Goal: Information Seeking & Learning: Learn about a topic

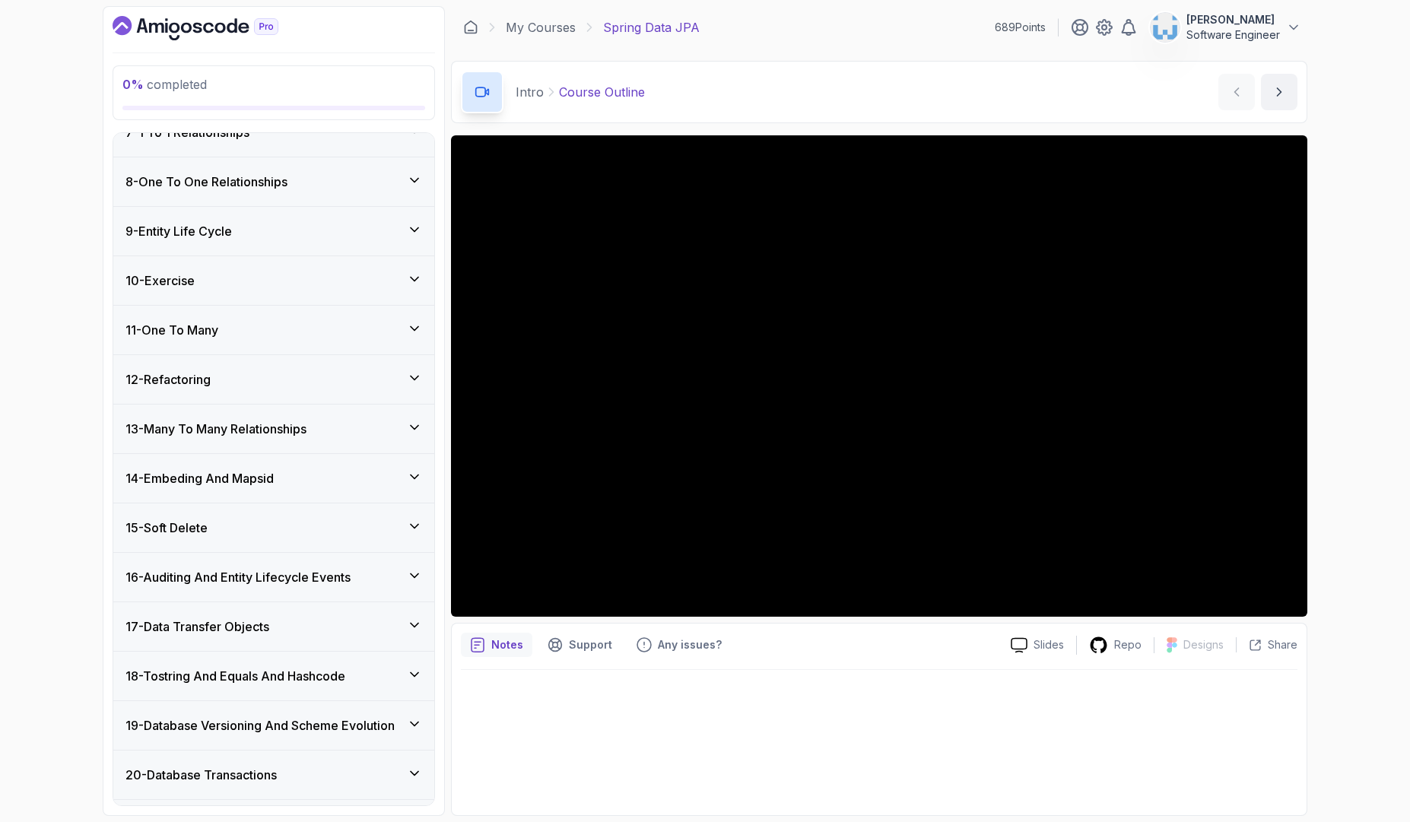
scroll to position [620, 0]
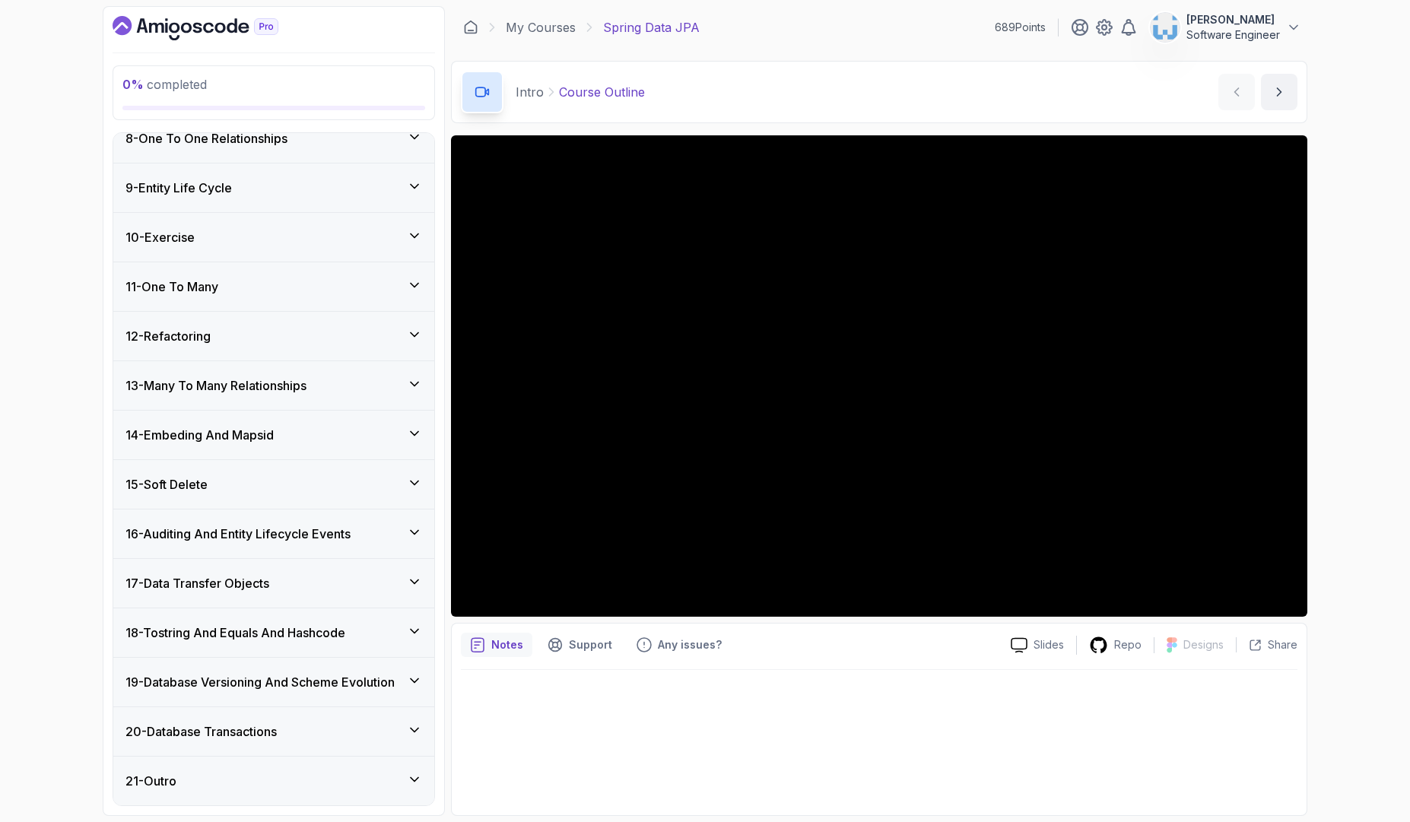
click at [274, 683] on h3 "19 - Database Versioning And Scheme Evolution" at bounding box center [259, 682] width 269 height 18
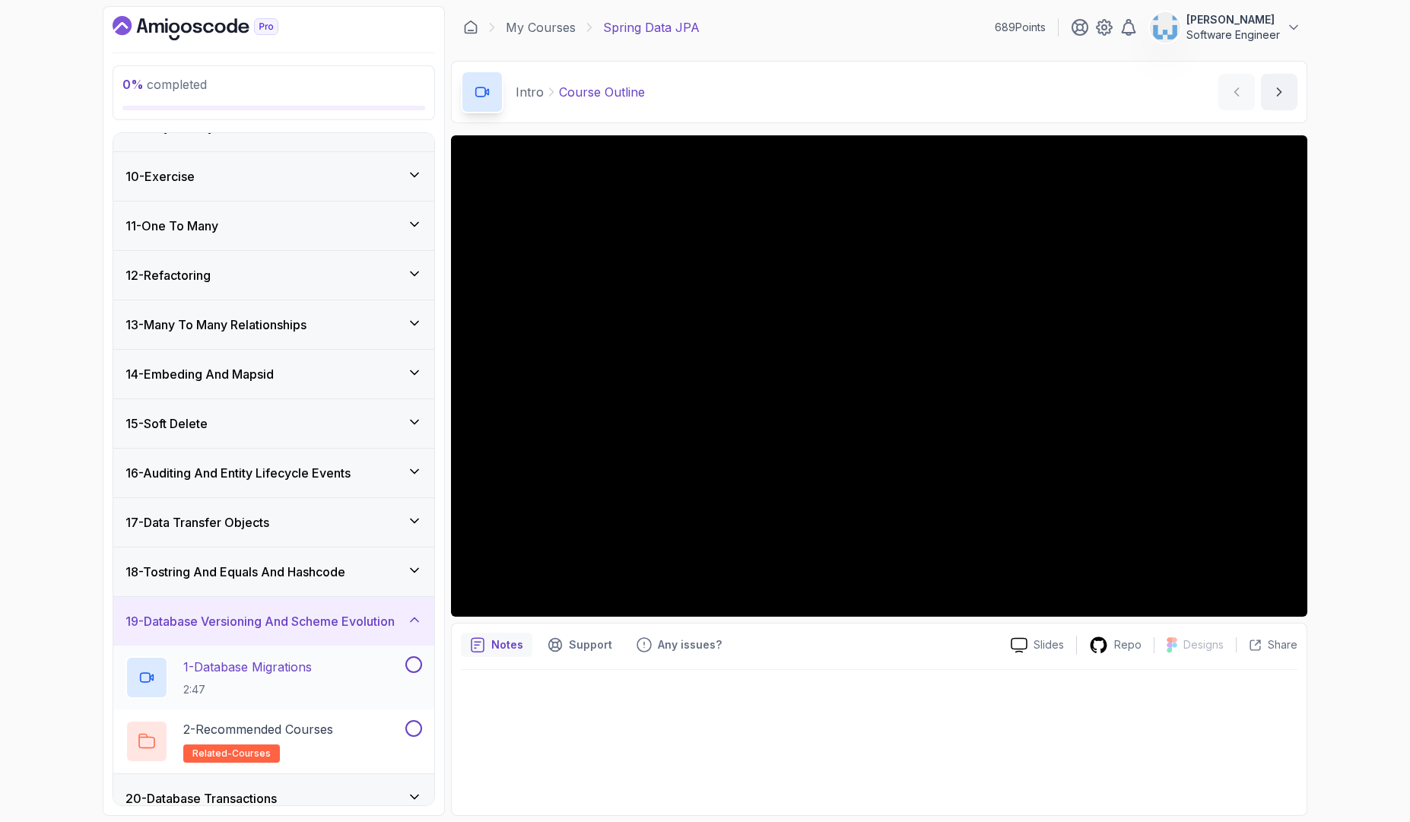
scroll to position [493, 0]
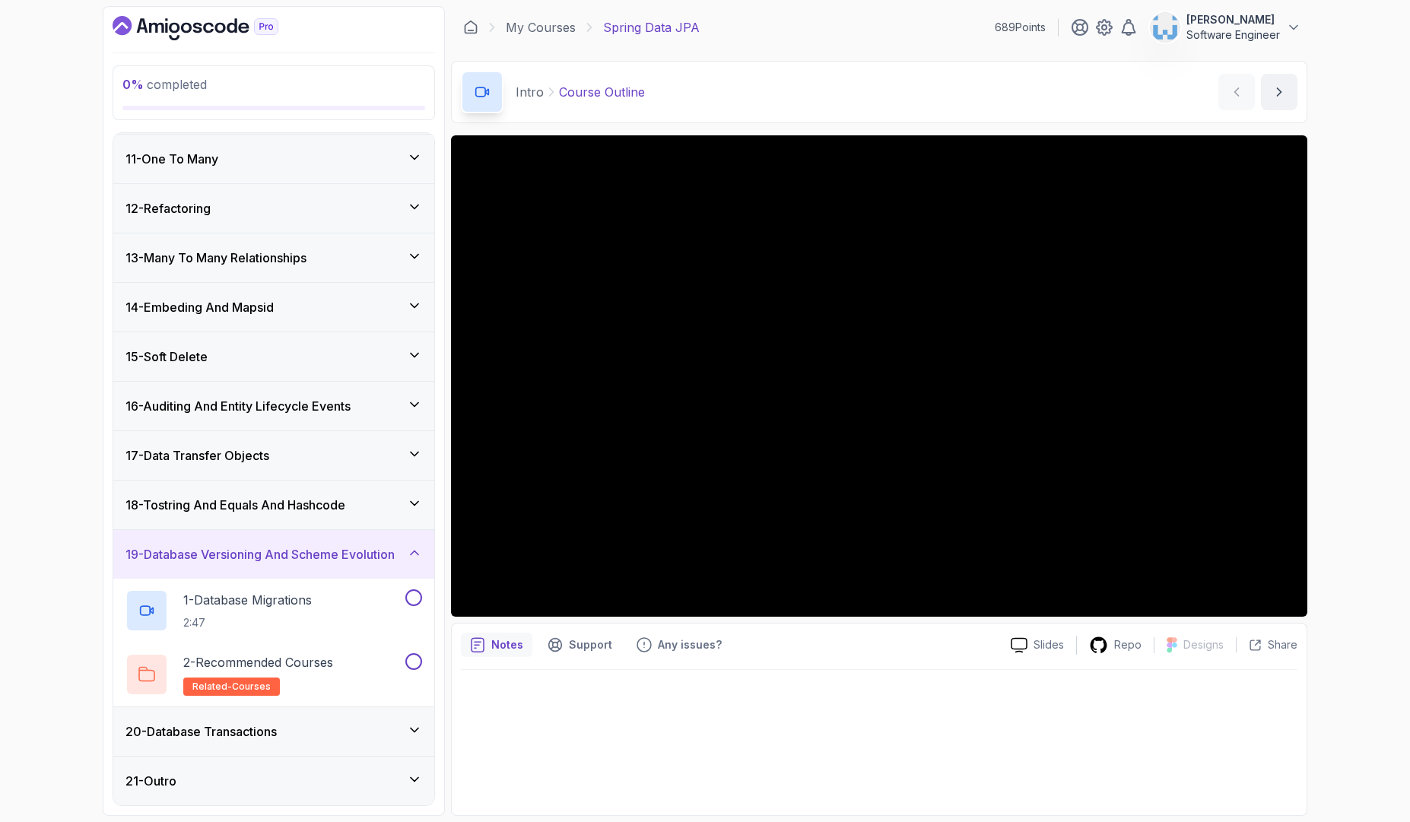
click at [352, 551] on h3 "19 - Database Versioning And Scheme Evolution" at bounding box center [259, 554] width 269 height 18
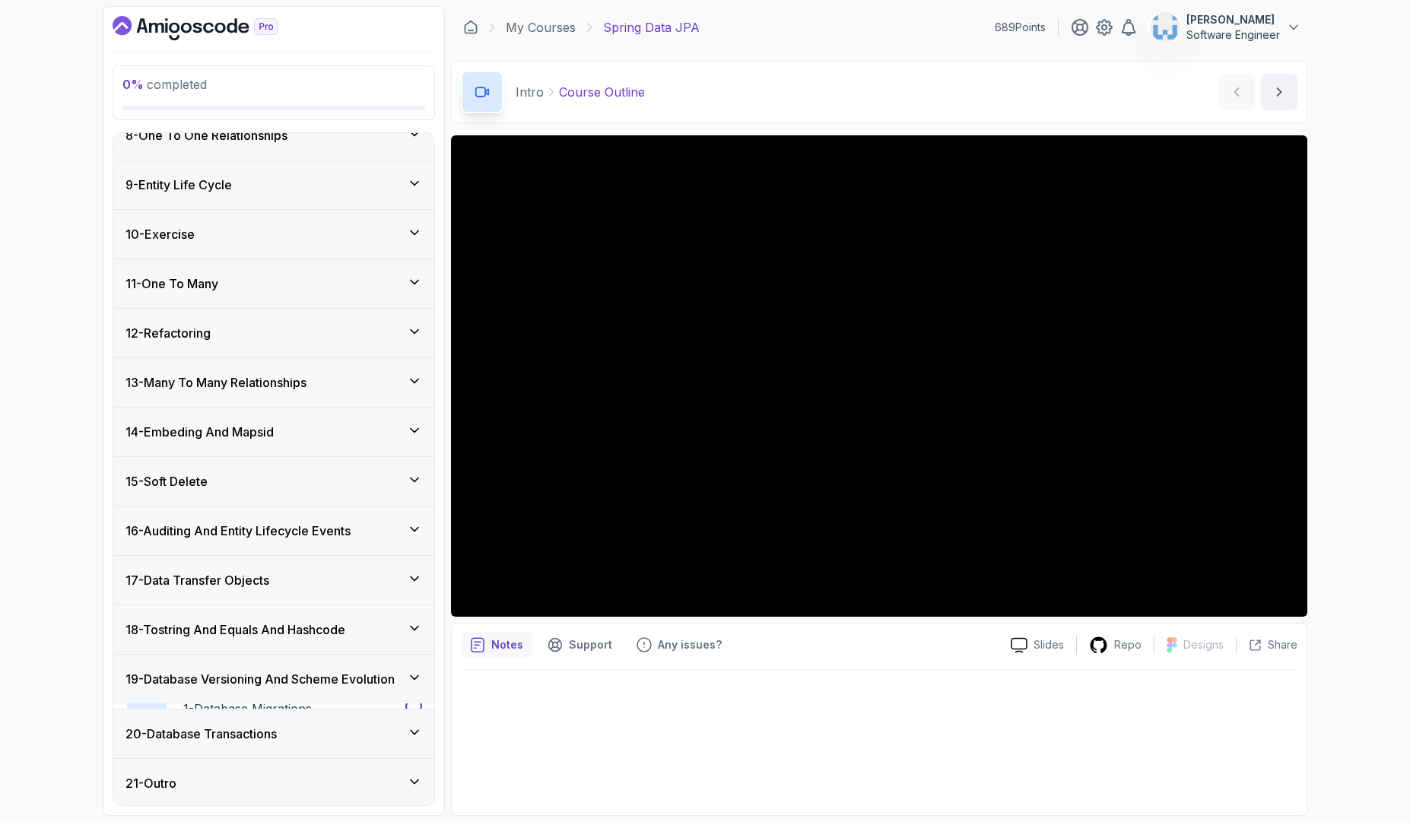
scroll to position [0, 0]
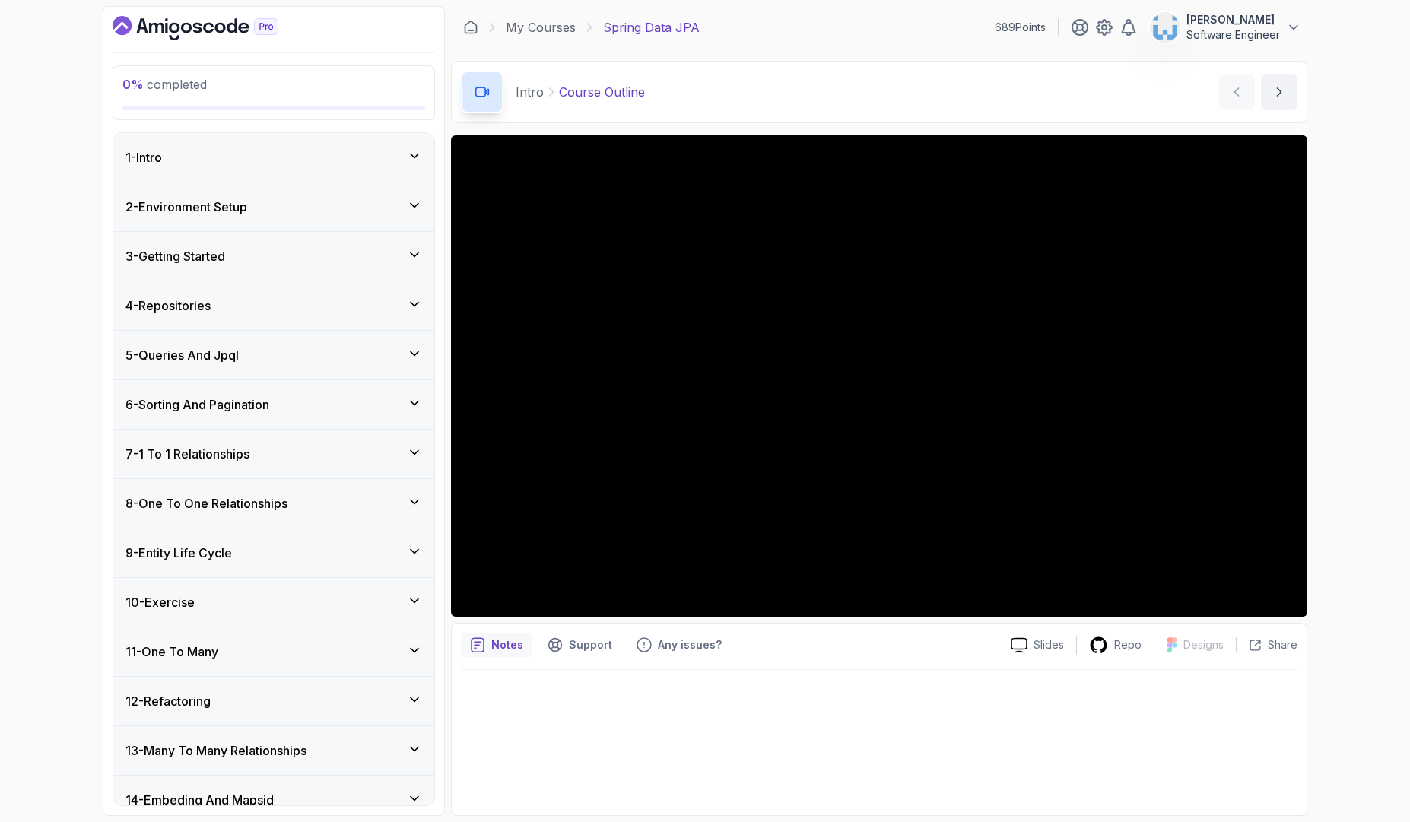
click at [328, 170] on div "1 - Intro" at bounding box center [273, 157] width 321 height 49
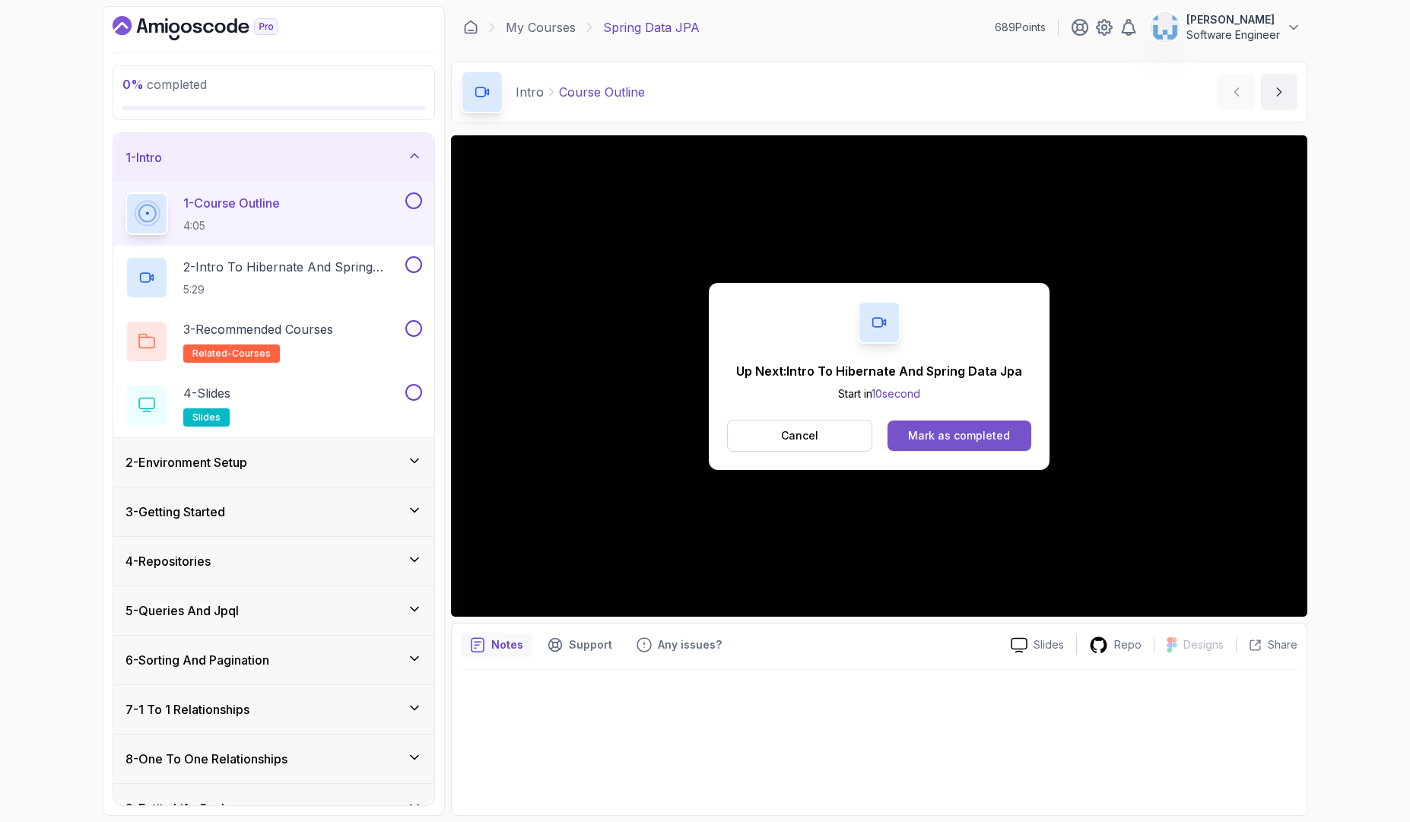
click at [932, 439] on div "Mark as completed" at bounding box center [959, 435] width 102 height 15
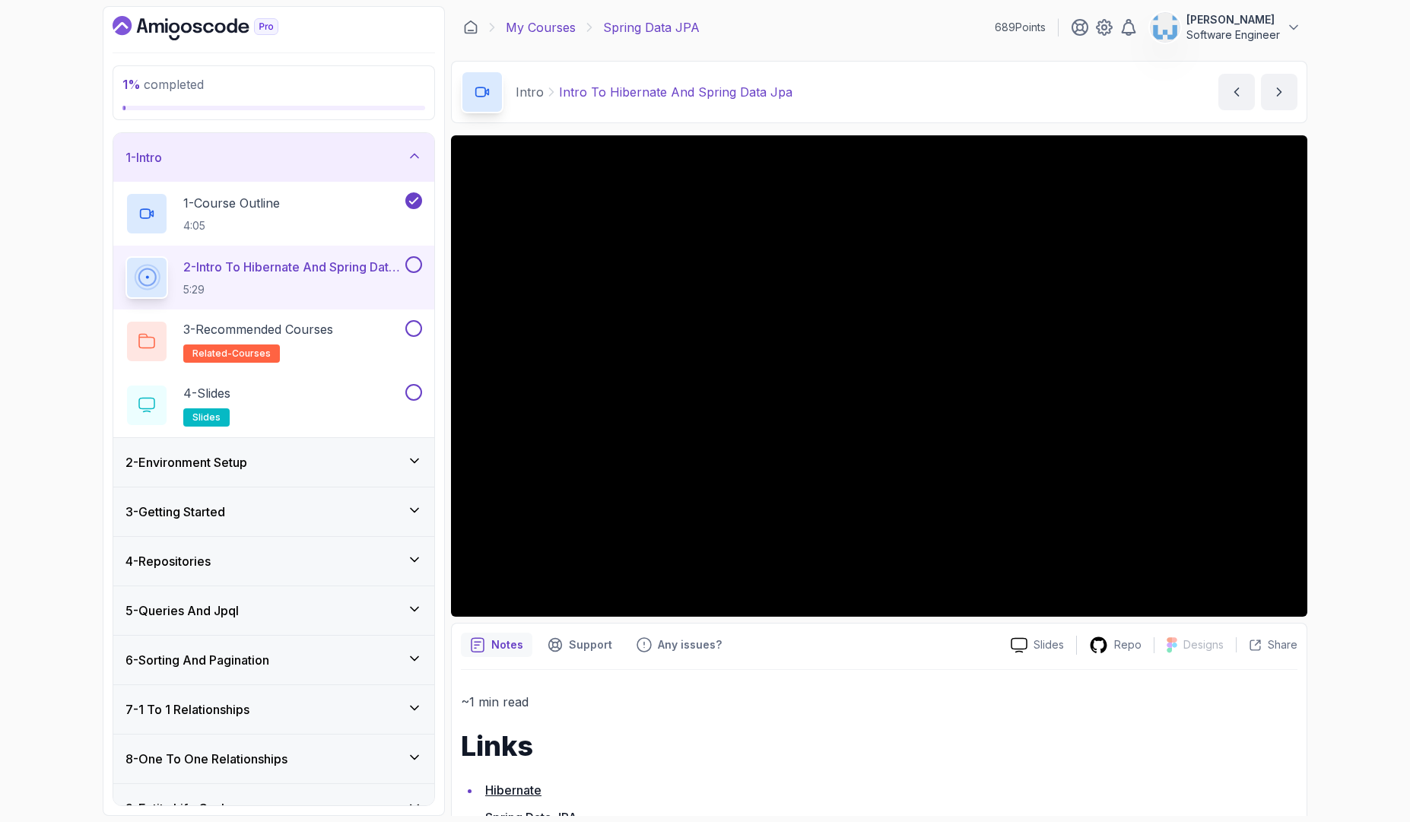
click at [541, 22] on link "My Courses" at bounding box center [541, 27] width 70 height 18
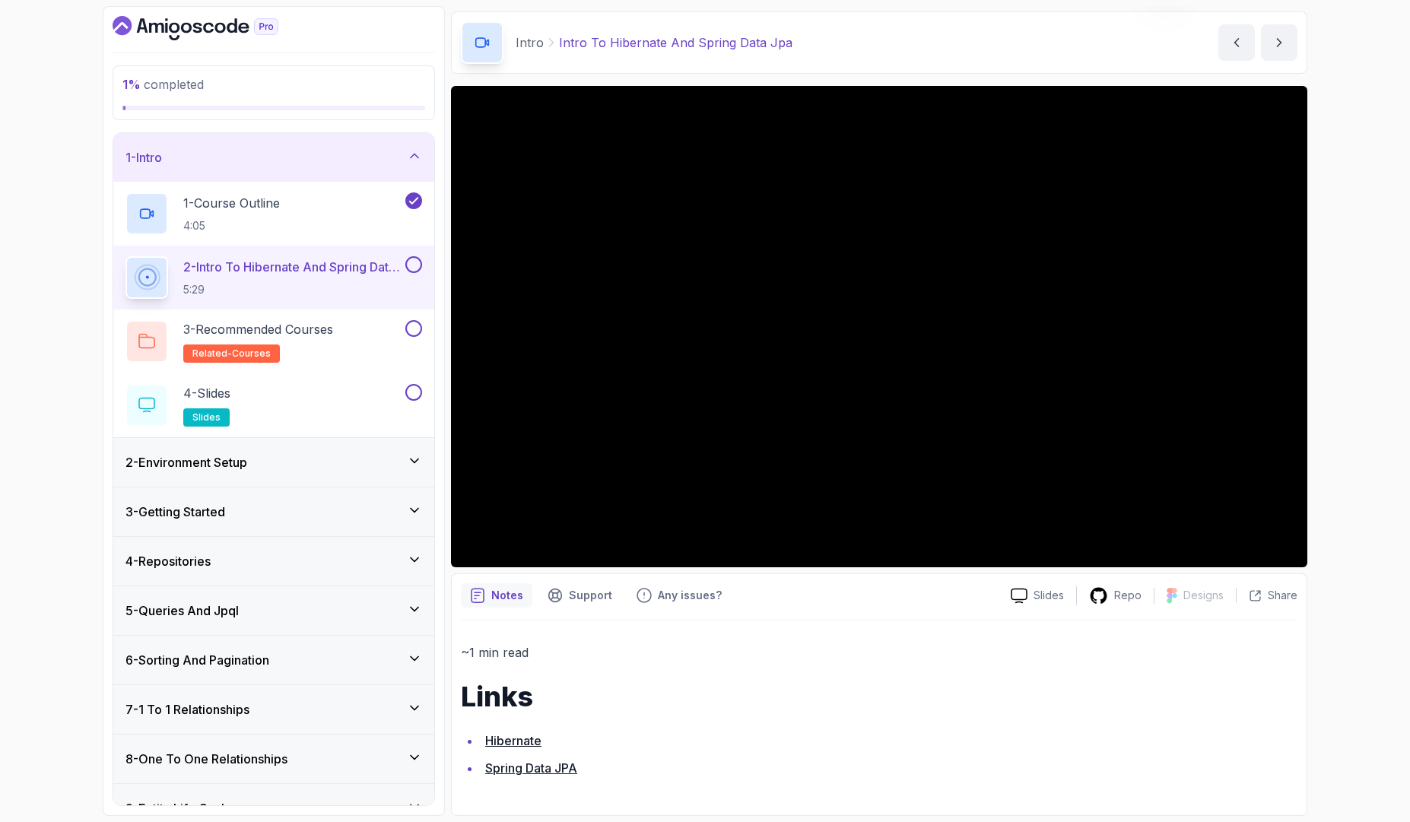
click at [509, 737] on link "Hibernate" at bounding box center [513, 740] width 56 height 15
click at [510, 770] on link "Spring Data JPA" at bounding box center [531, 767] width 92 height 15
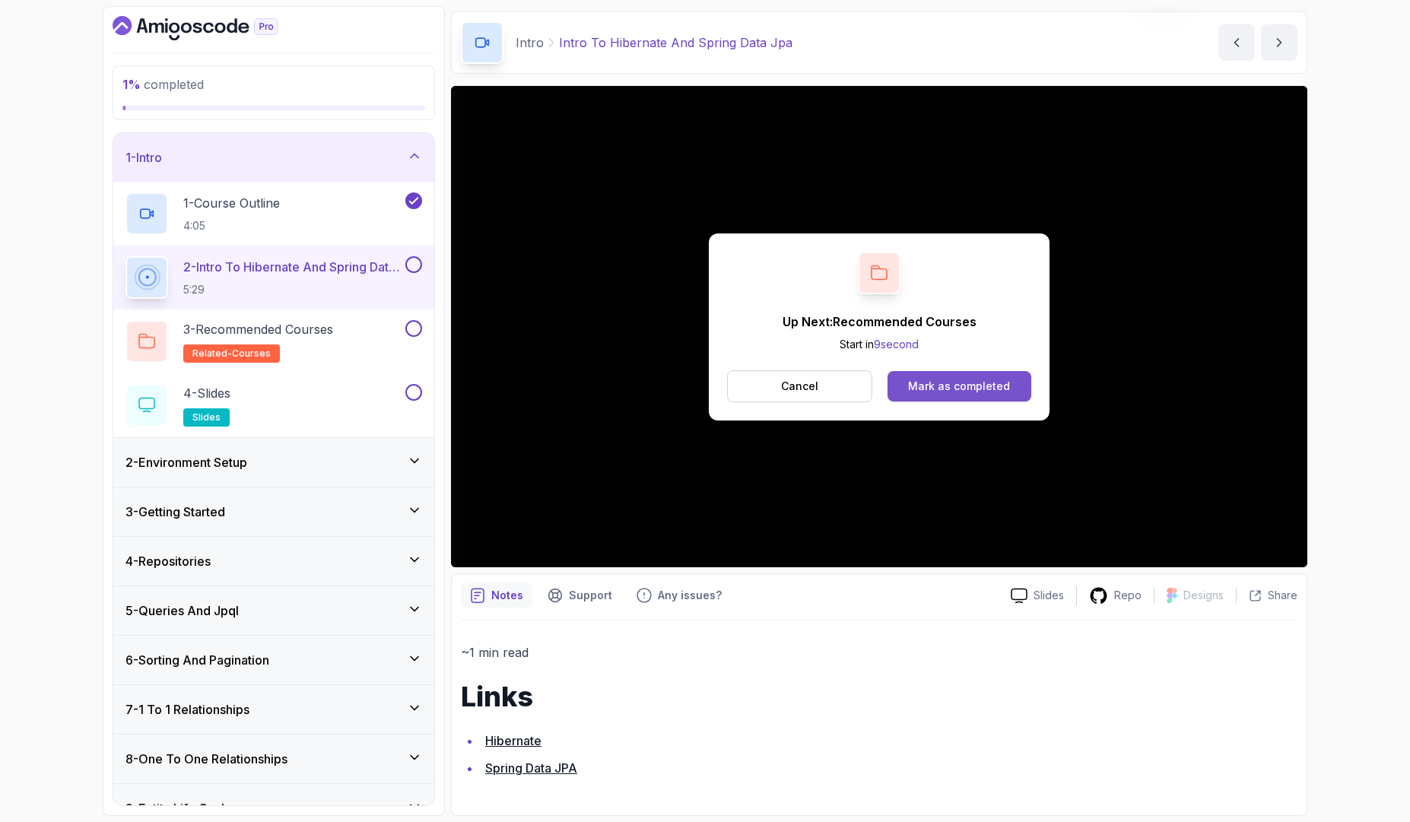
click at [969, 385] on div "Mark as completed" at bounding box center [959, 386] width 102 height 15
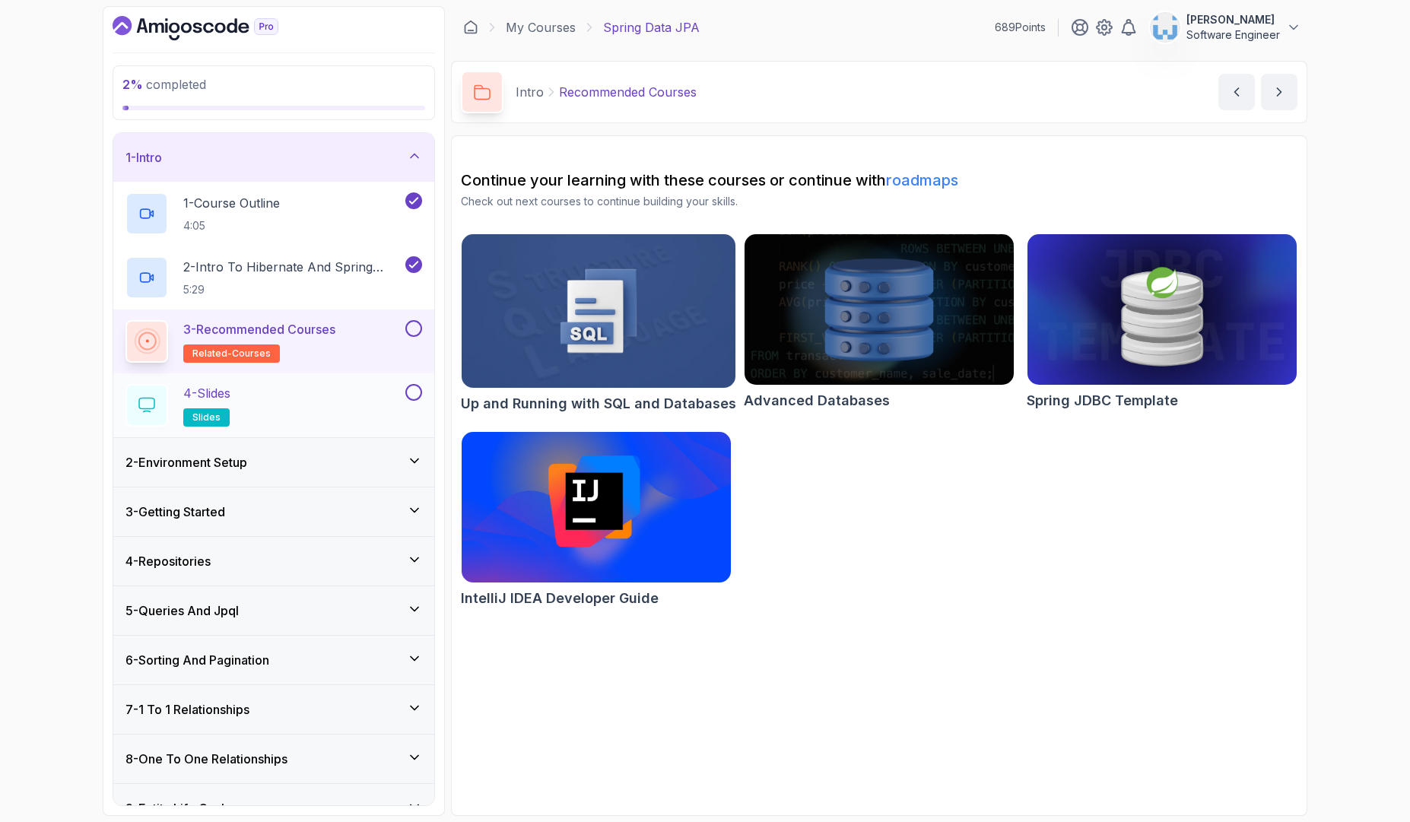
click at [318, 389] on div "4 - Slides slides" at bounding box center [263, 405] width 277 height 43
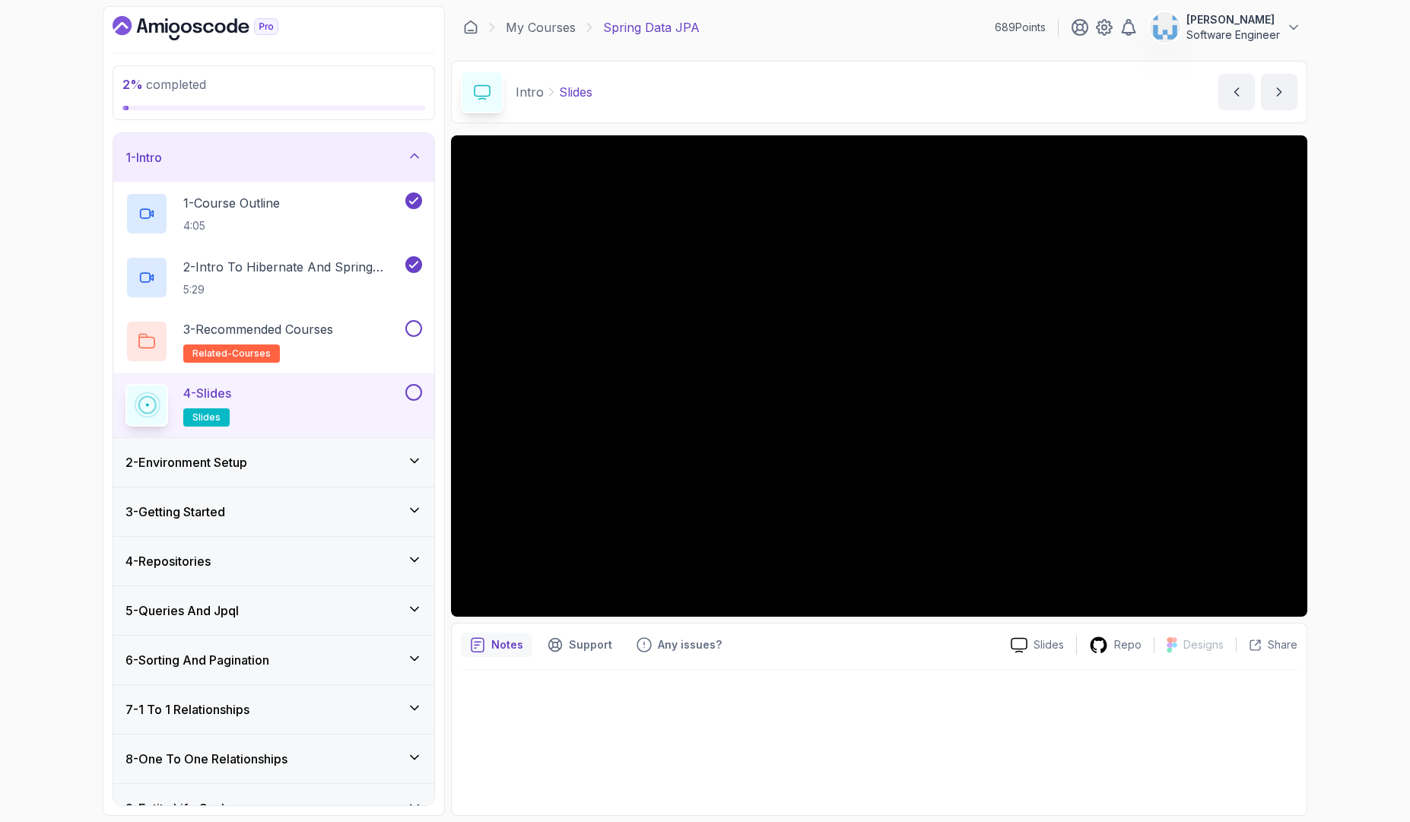
click at [415, 395] on button at bounding box center [413, 392] width 17 height 17
click at [416, 335] on button at bounding box center [413, 328] width 17 height 17
click at [396, 461] on div "2 - Environment Setup" at bounding box center [273, 462] width 297 height 18
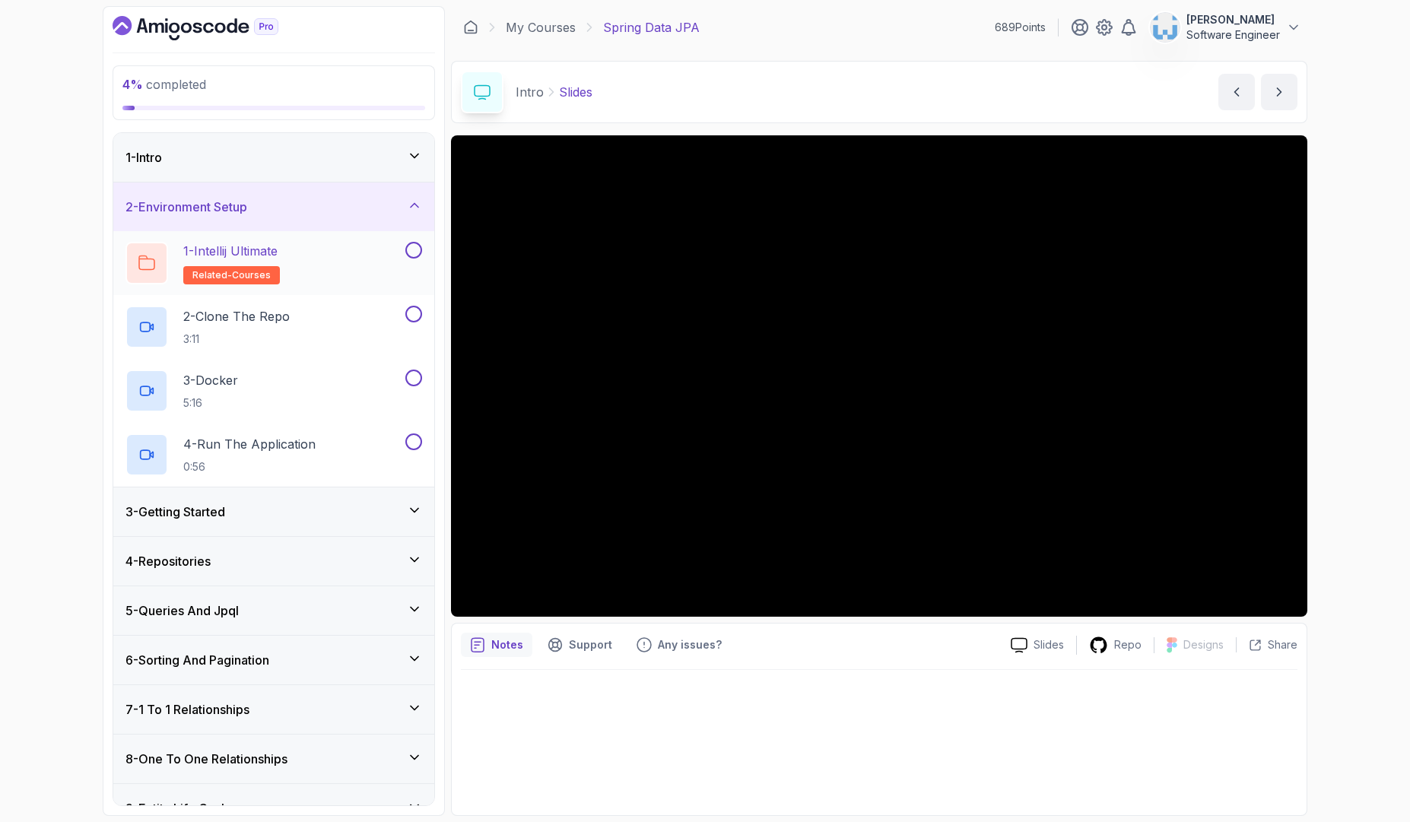
click at [301, 269] on div "1 - Intellij Ultimate related-courses" at bounding box center [263, 263] width 277 height 43
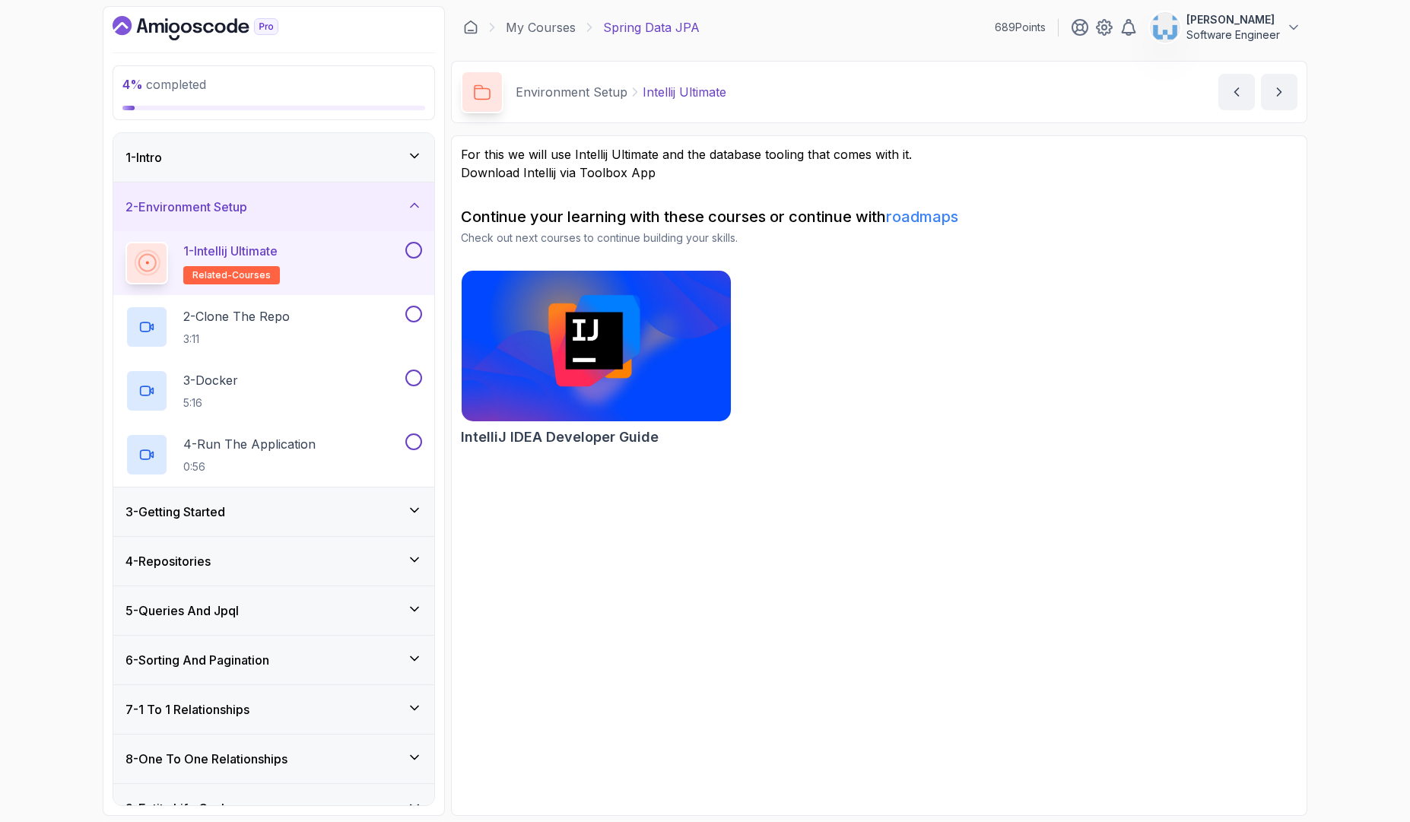
click at [415, 255] on button at bounding box center [413, 250] width 17 height 17
click at [357, 338] on div "2 - Clone The Repo 3:11" at bounding box center [263, 327] width 277 height 43
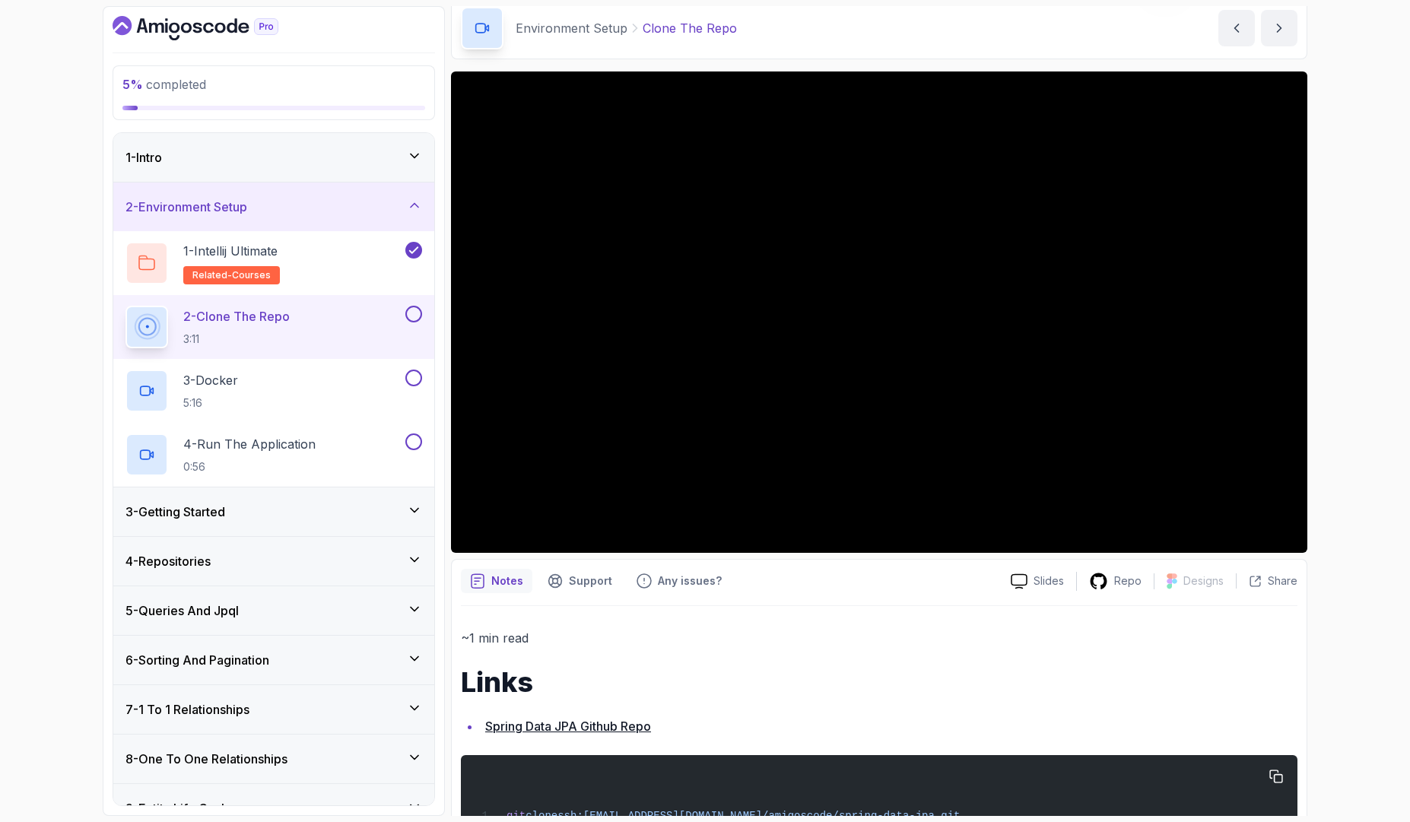
scroll to position [116, 0]
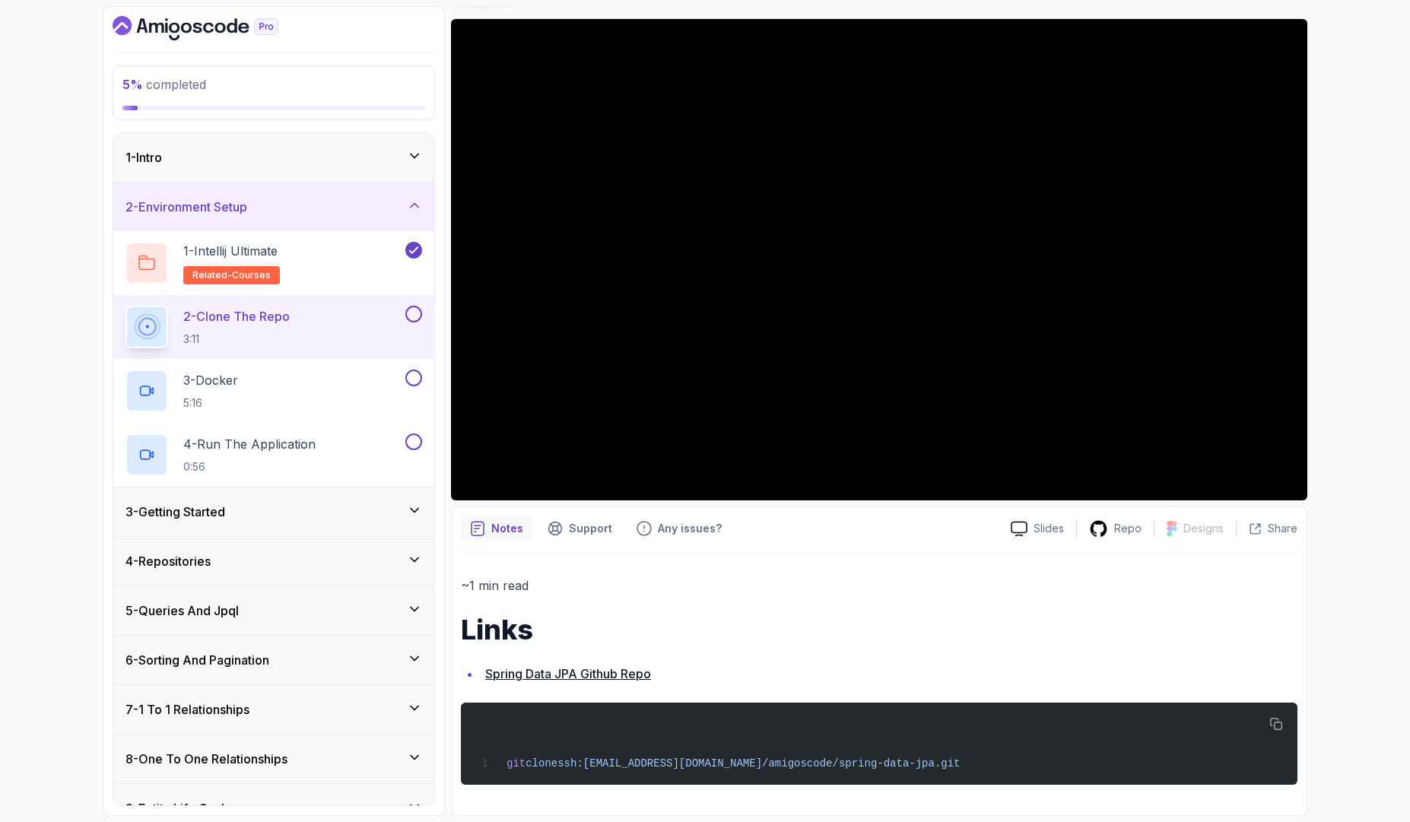
click at [416, 317] on button at bounding box center [413, 314] width 17 height 17
click at [369, 383] on div "3 - Docker 5:16" at bounding box center [263, 391] width 277 height 43
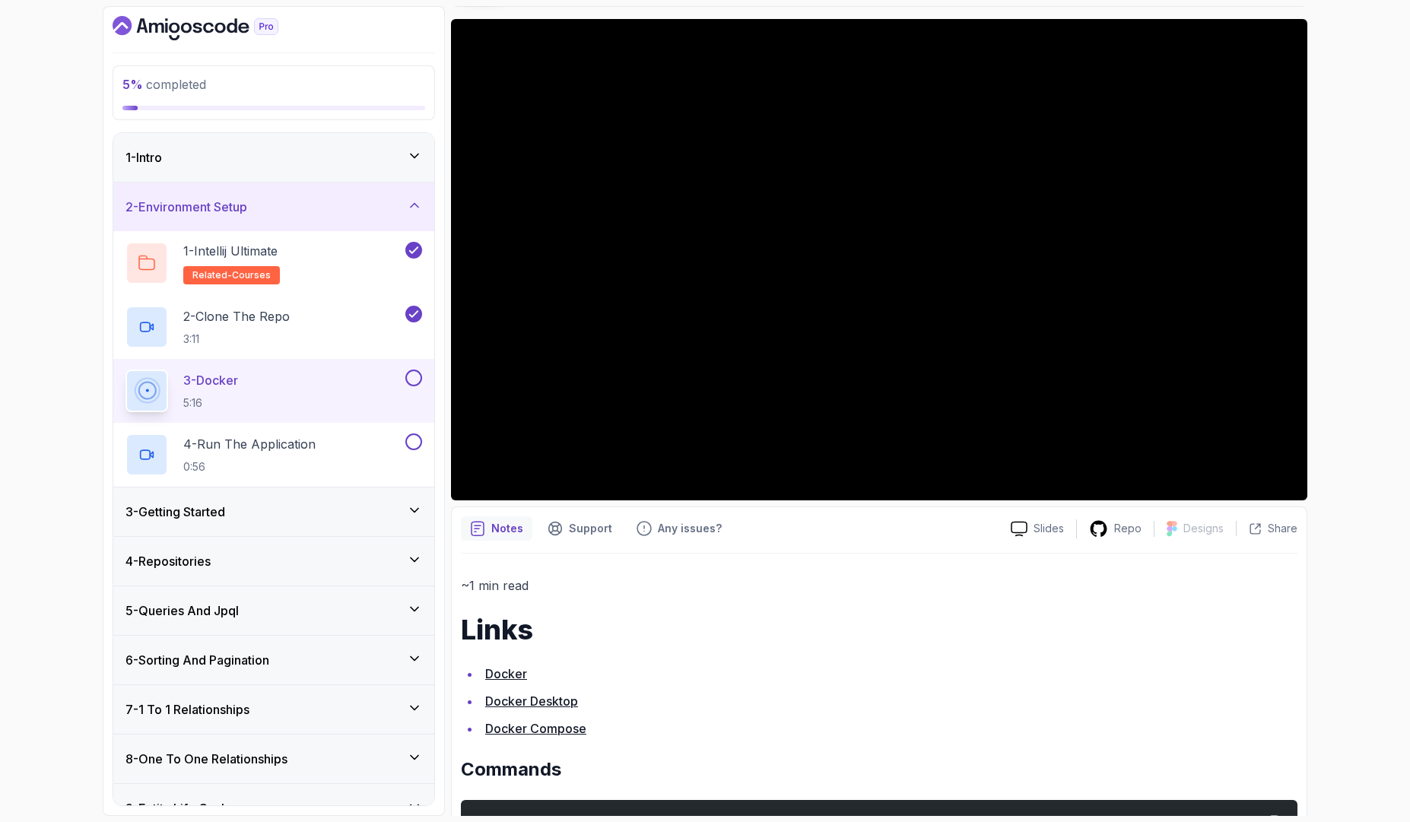
click at [414, 379] on button at bounding box center [413, 378] width 17 height 17
click at [328, 446] on div "4 - Run The Application 0:56" at bounding box center [263, 454] width 277 height 43
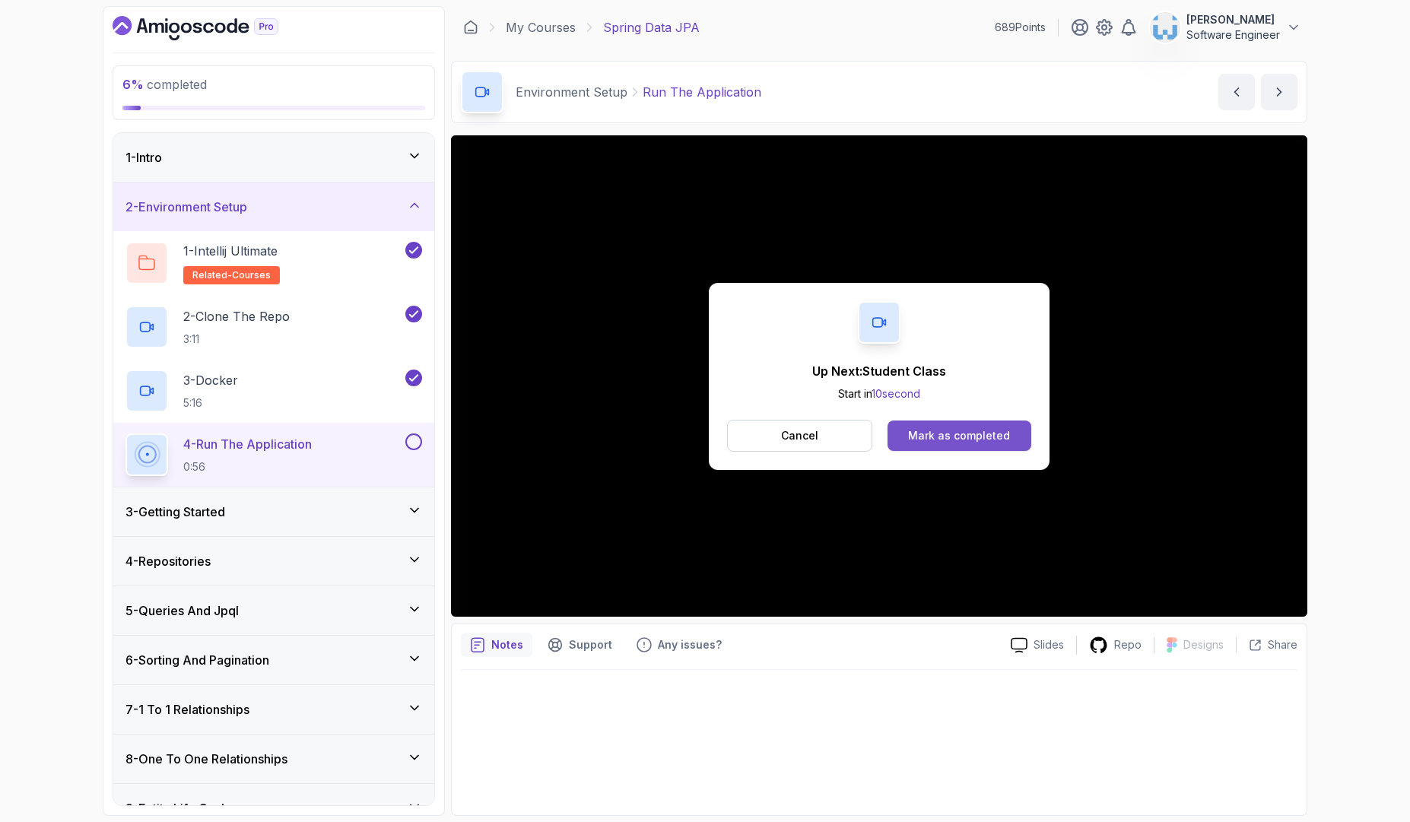
click at [991, 438] on div "Mark as completed" at bounding box center [959, 435] width 102 height 15
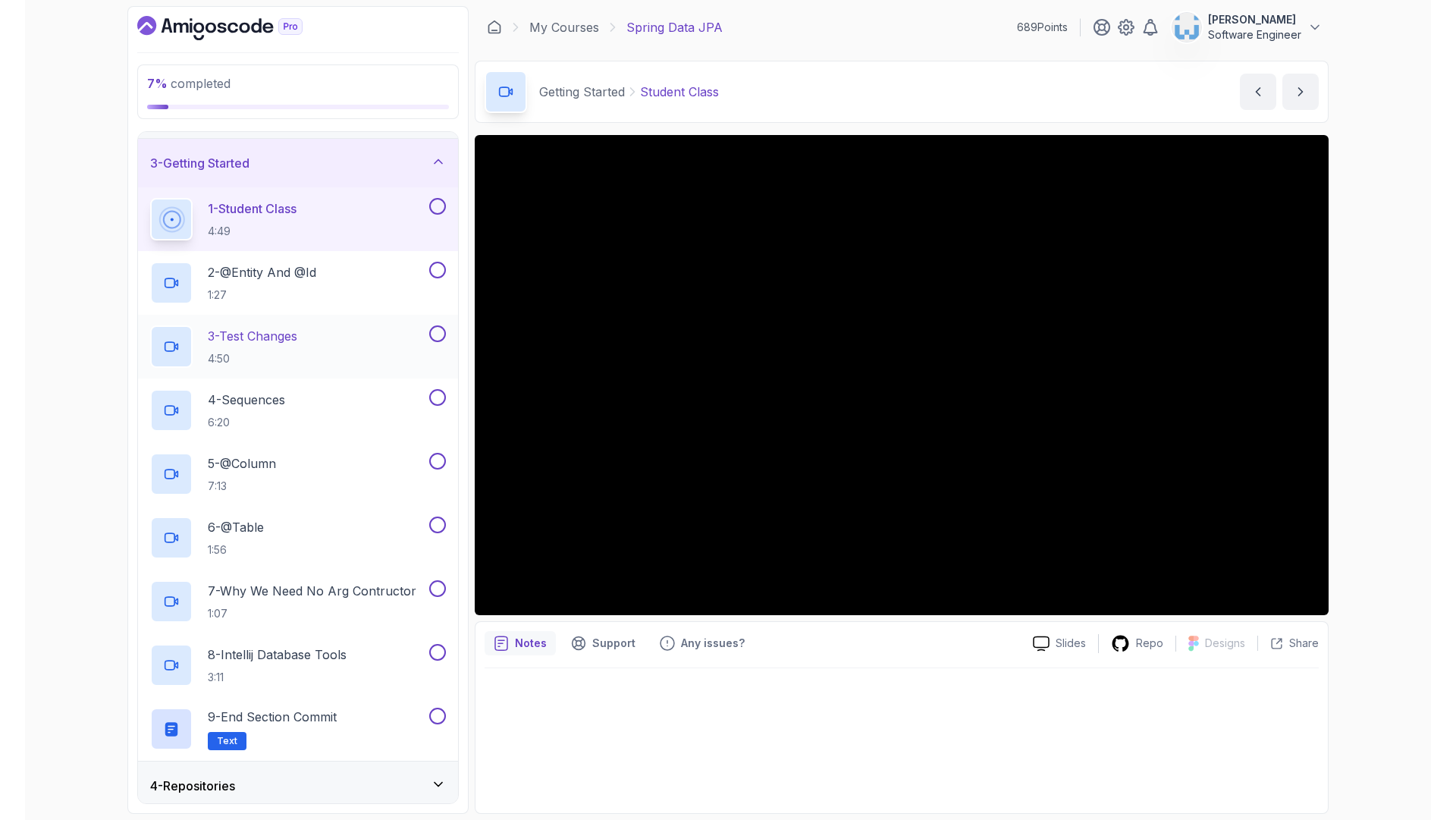
scroll to position [91, 0]
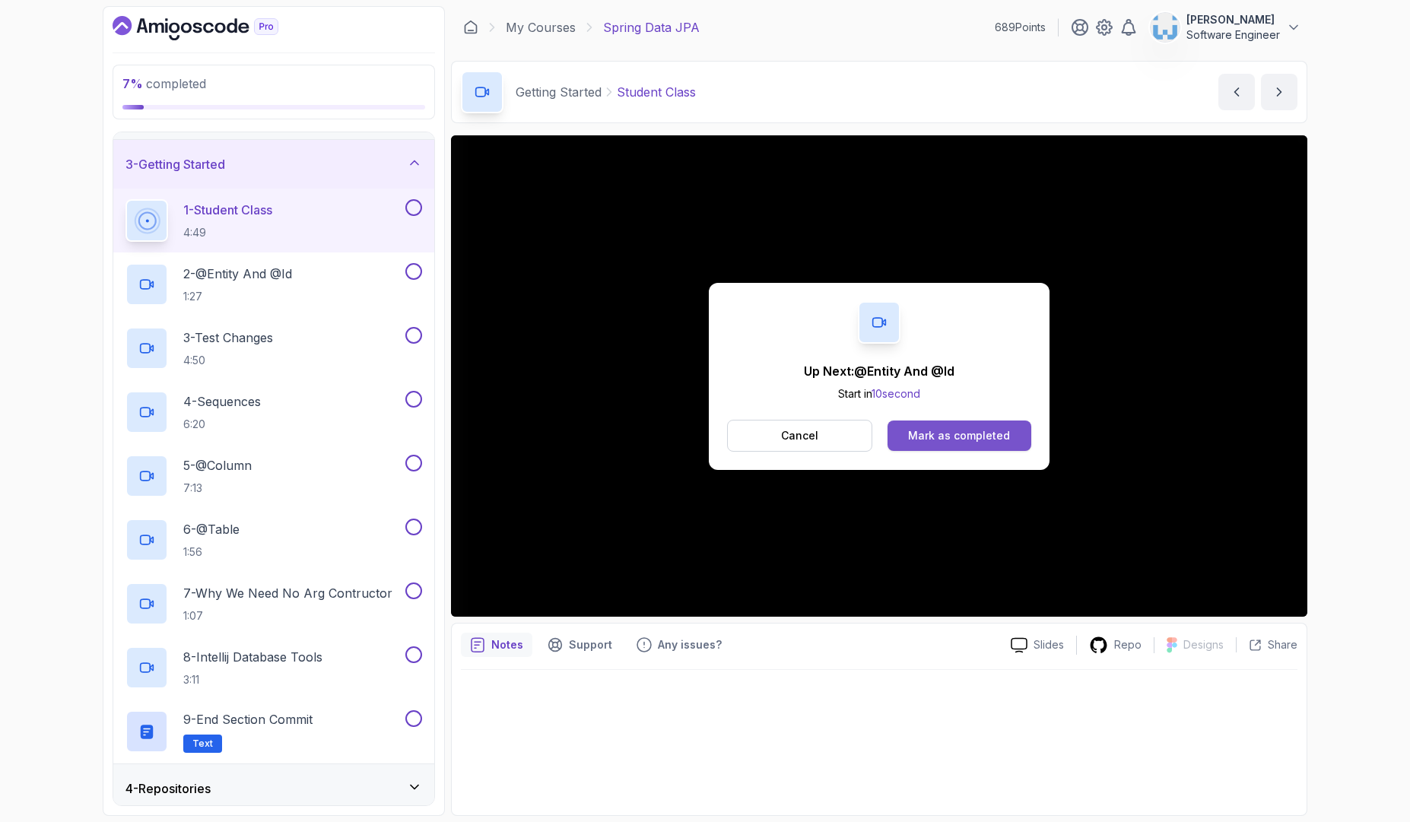
click at [954, 435] on div "Mark as completed" at bounding box center [959, 435] width 102 height 15
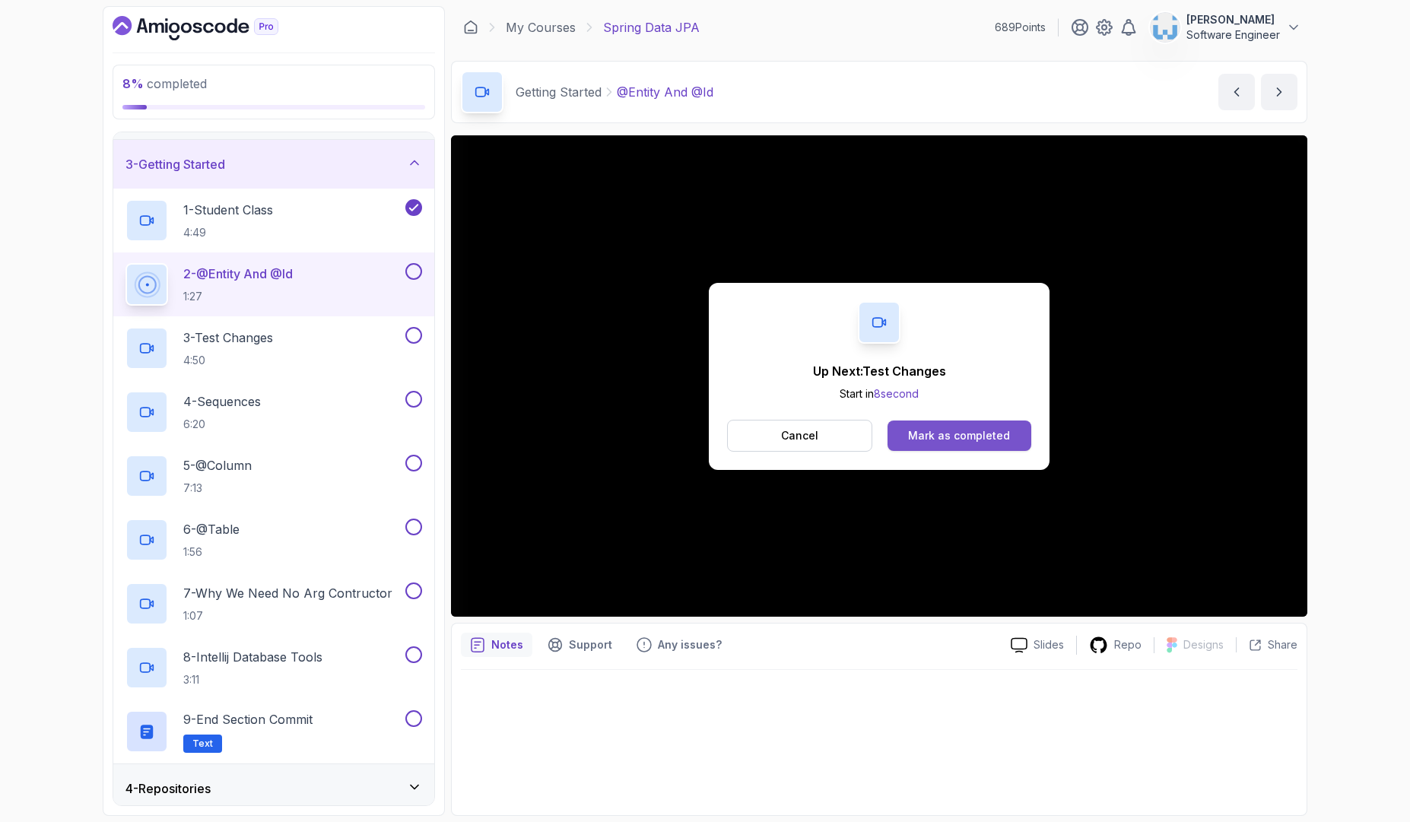
click at [940, 439] on div "Mark as completed" at bounding box center [959, 435] width 102 height 15
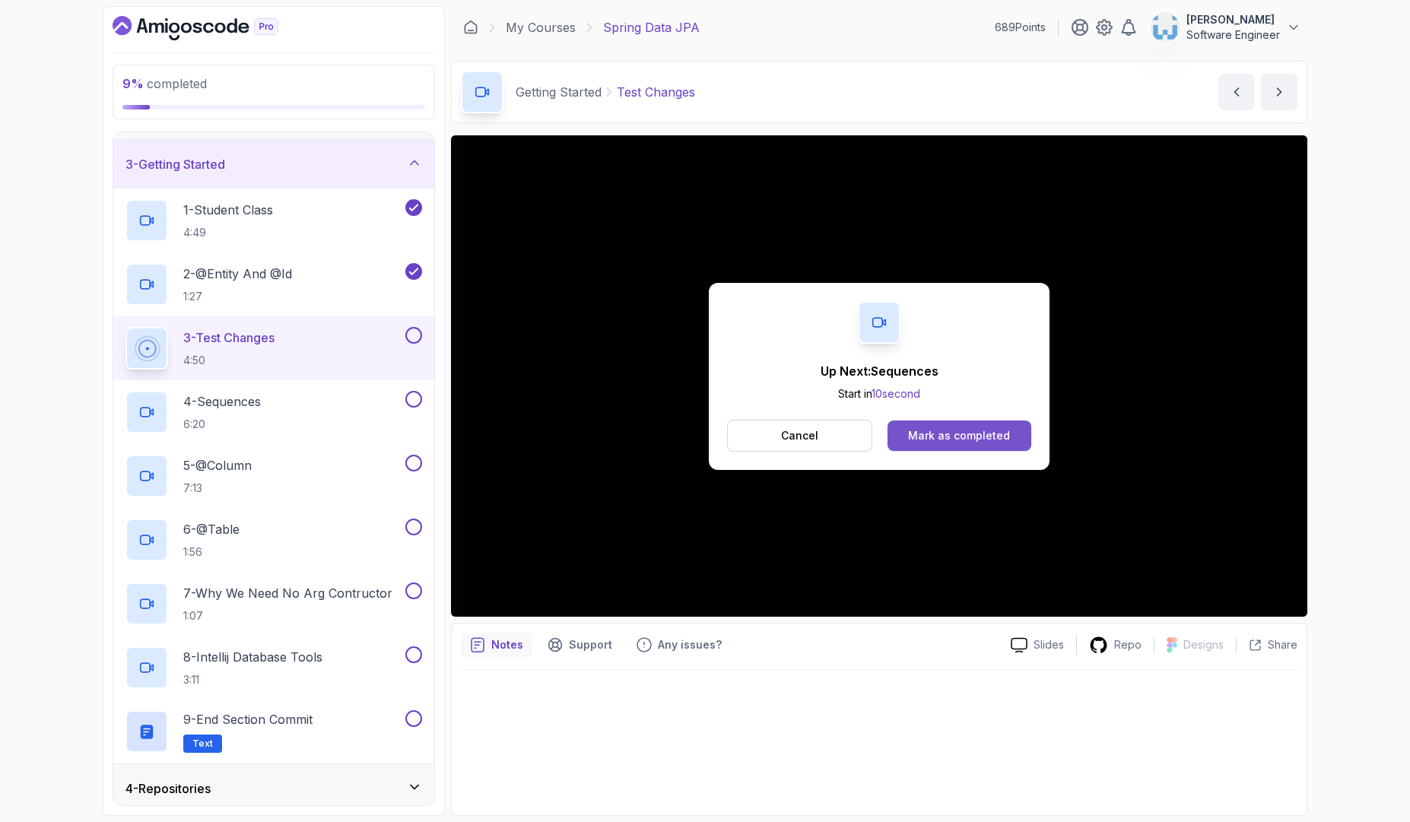
click at [968, 445] on button "Mark as completed" at bounding box center [959, 435] width 144 height 30
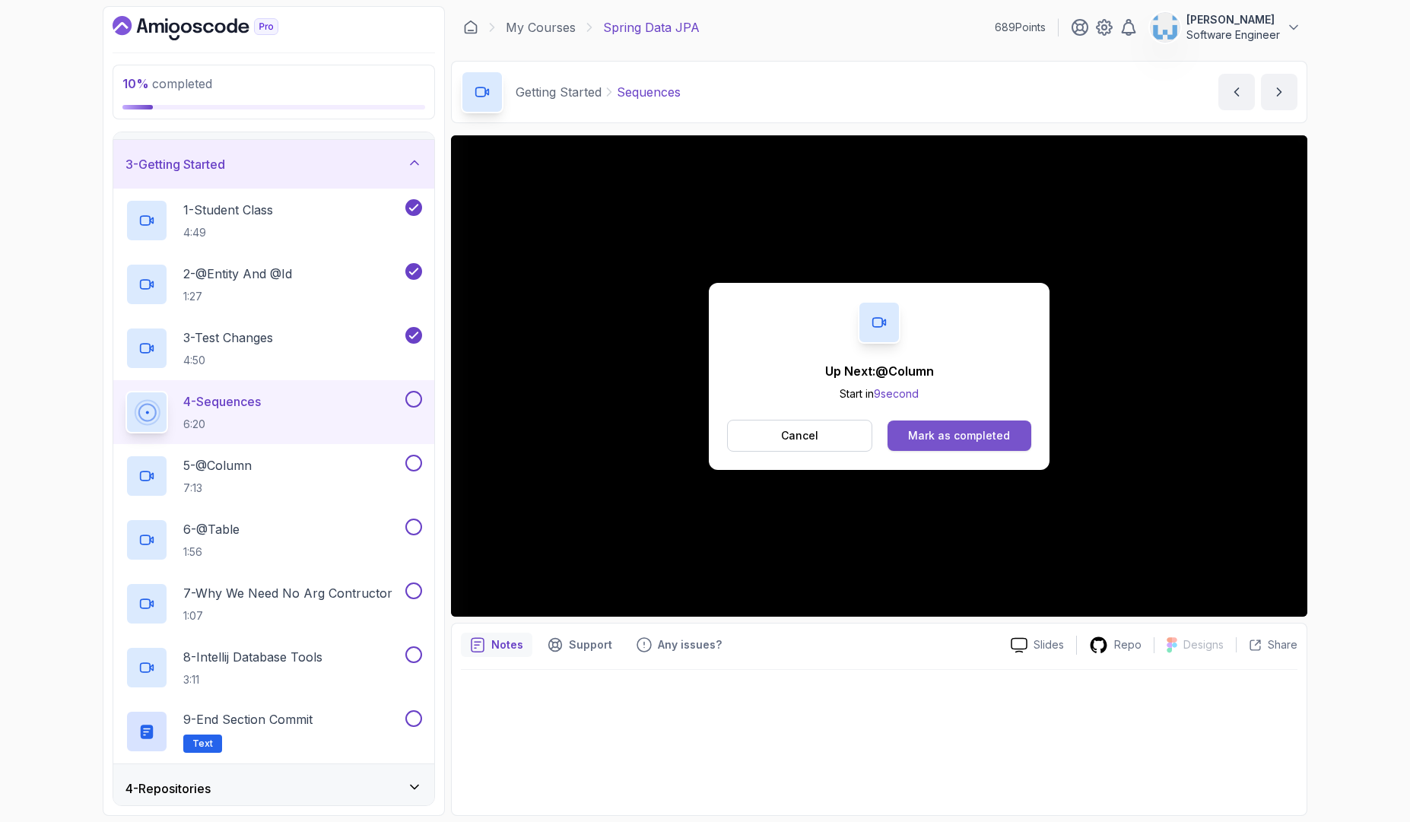
click at [975, 431] on div "Mark as completed" at bounding box center [959, 435] width 102 height 15
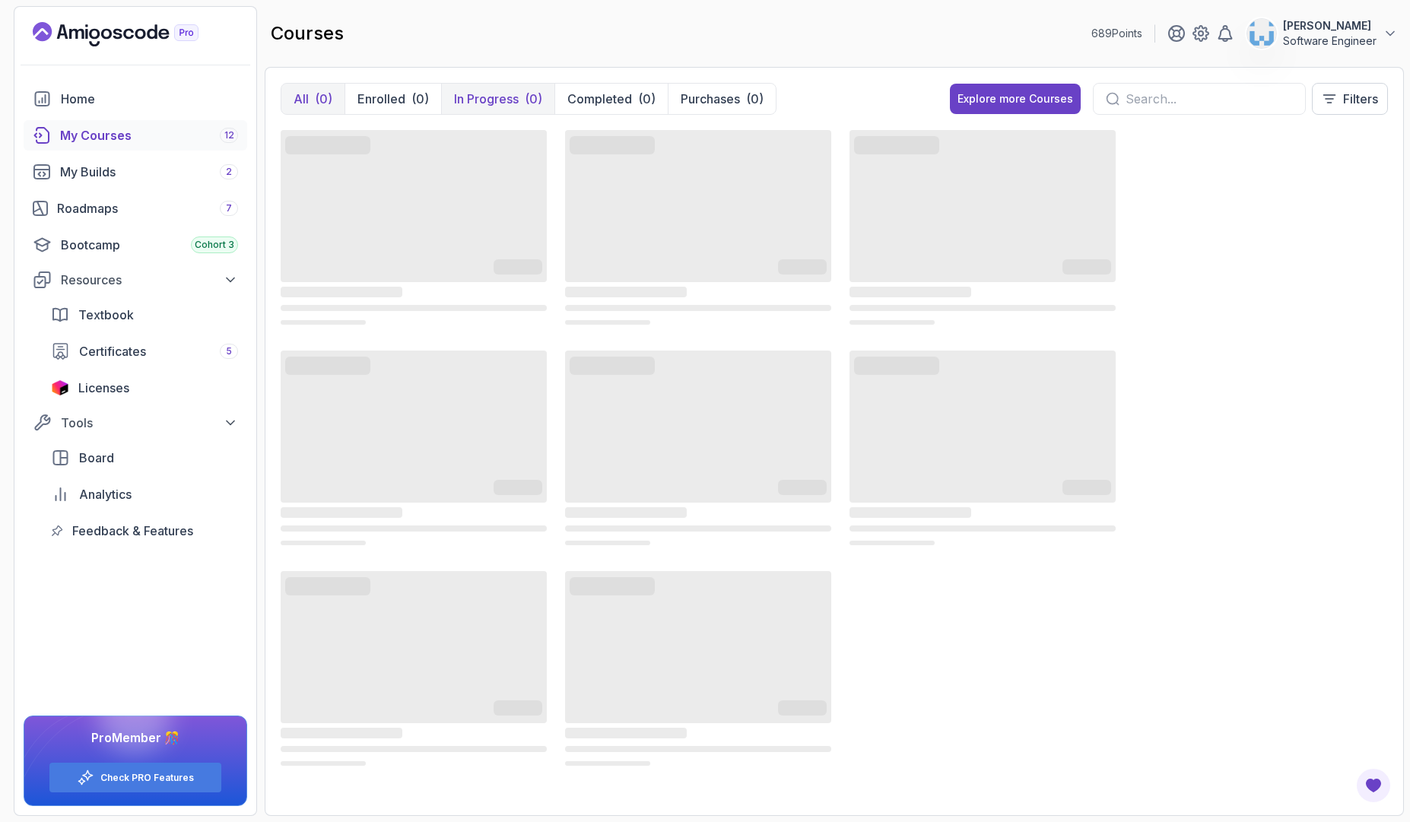
click at [490, 97] on p "In Progress" at bounding box center [486, 99] width 65 height 18
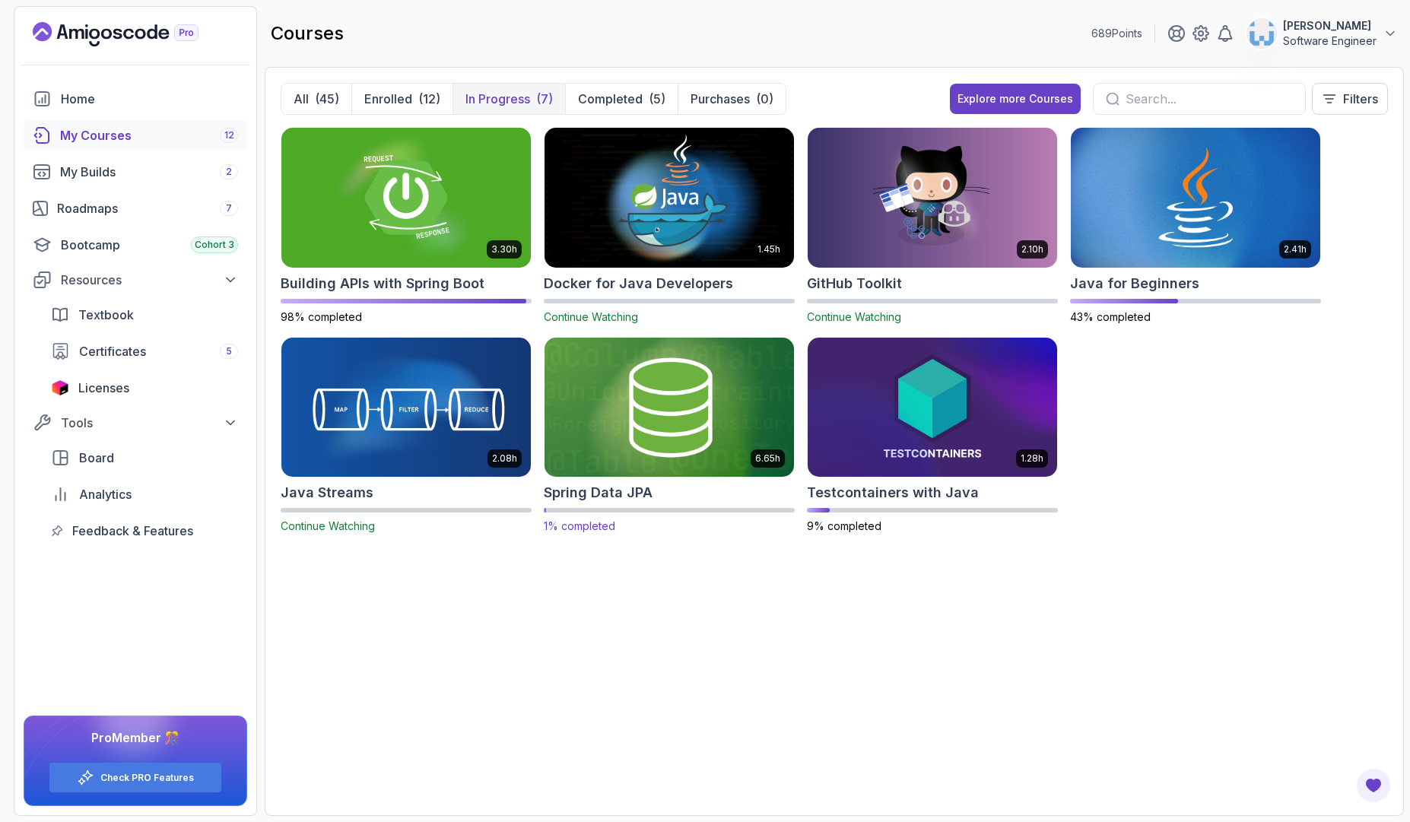
click at [602, 494] on h2 "Spring Data JPA" at bounding box center [598, 492] width 109 height 21
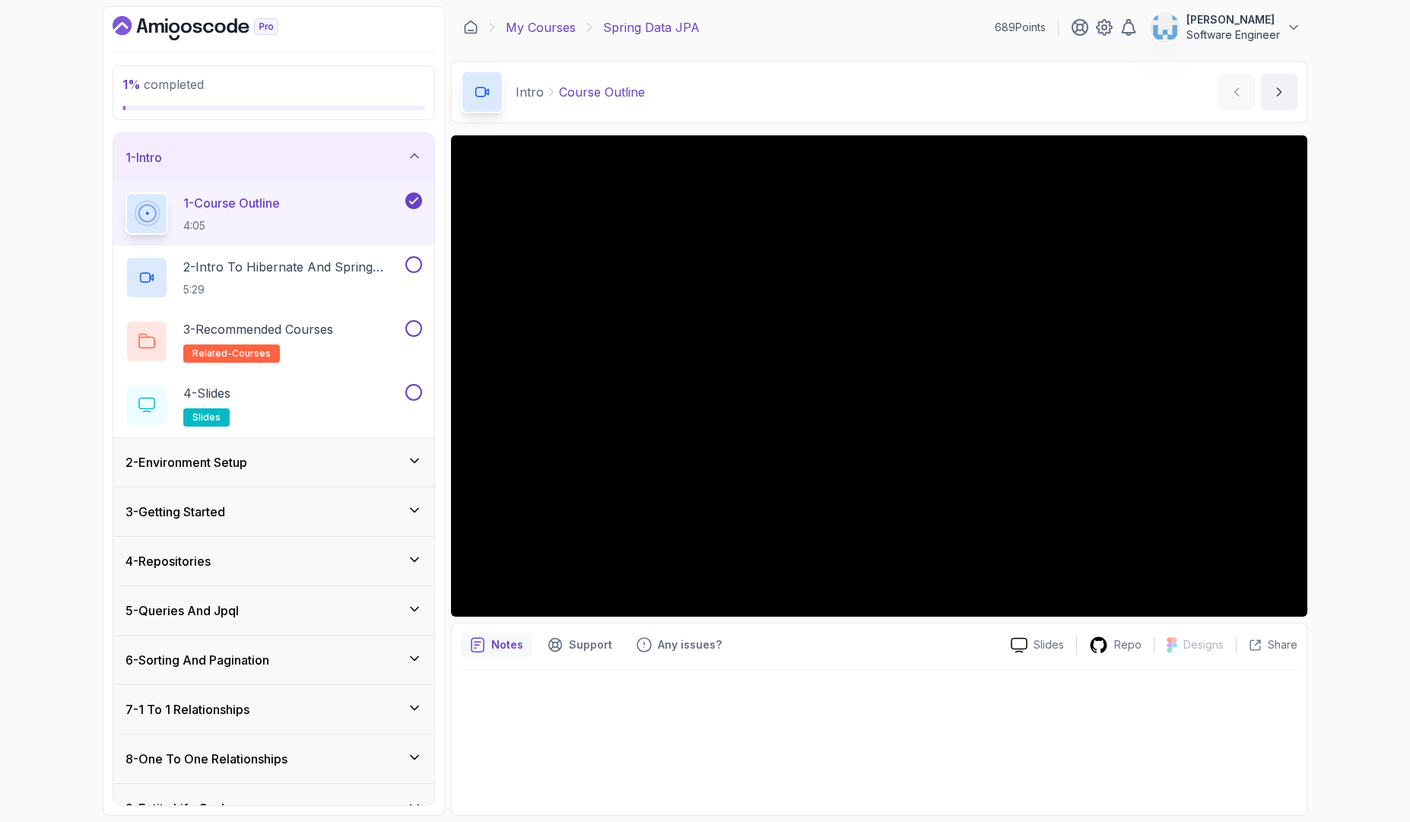
click at [518, 29] on link "My Courses" at bounding box center [541, 27] width 70 height 18
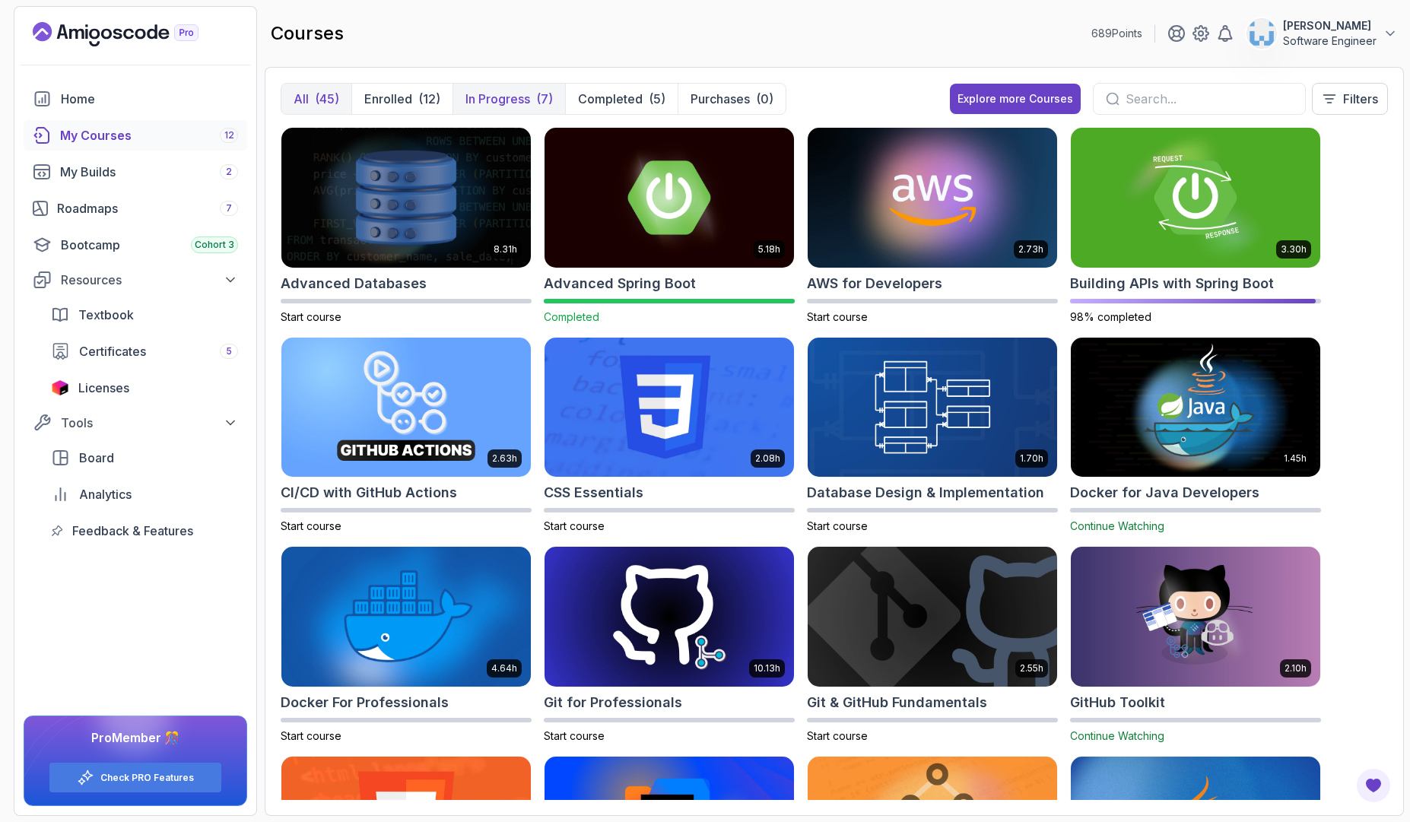
click at [514, 103] on p "In Progress" at bounding box center [497, 99] width 65 height 18
